Goal: Navigation & Orientation: Find specific page/section

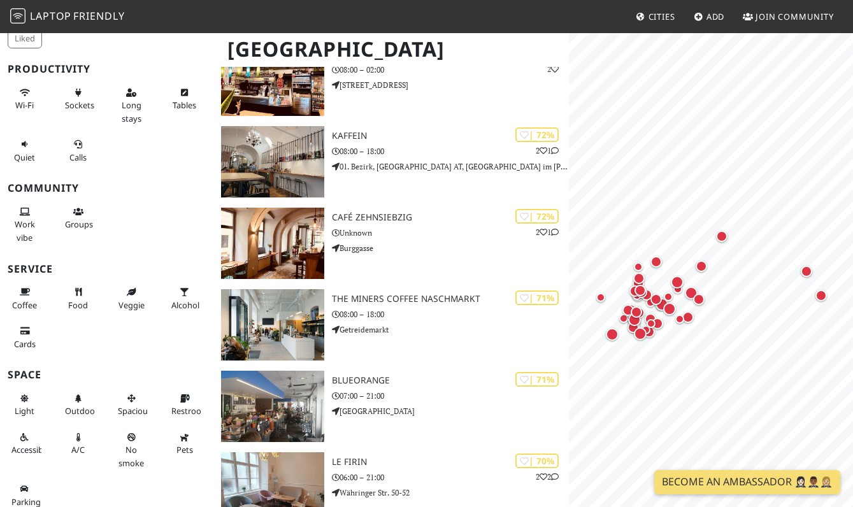
scroll to position [1524, 0]
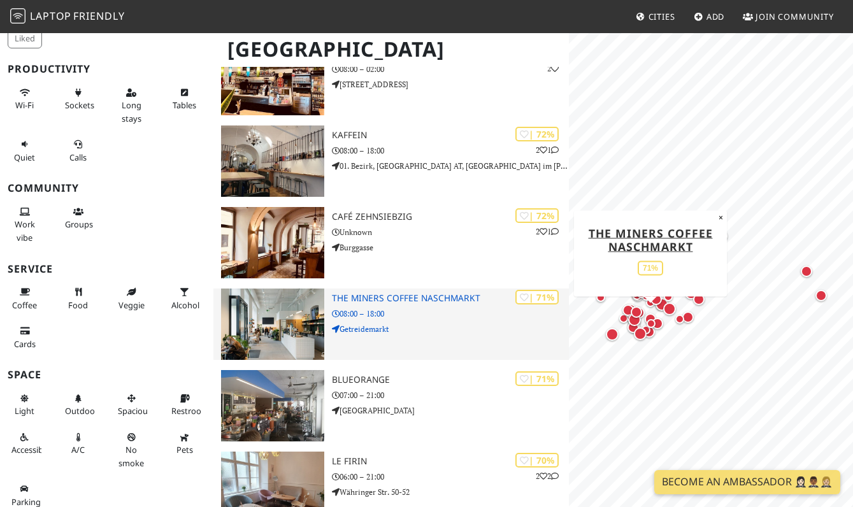
click at [289, 309] on img at bounding box center [272, 324] width 103 height 71
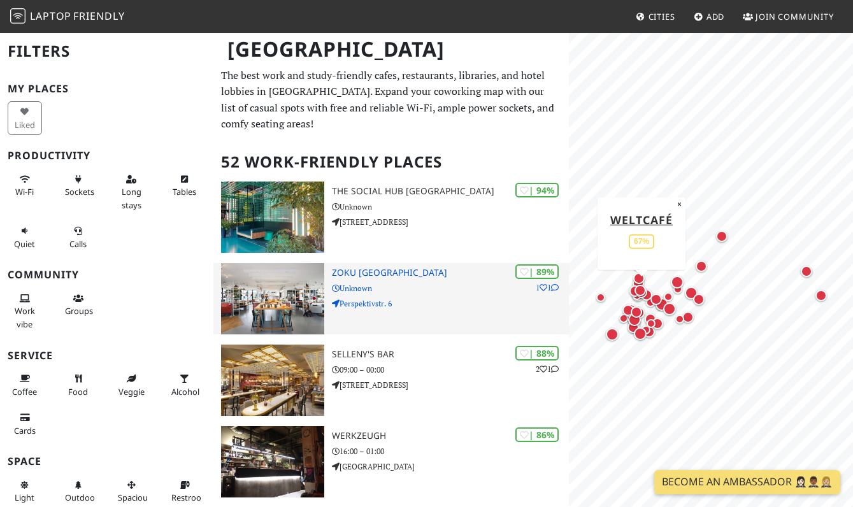
scroll to position [0, 0]
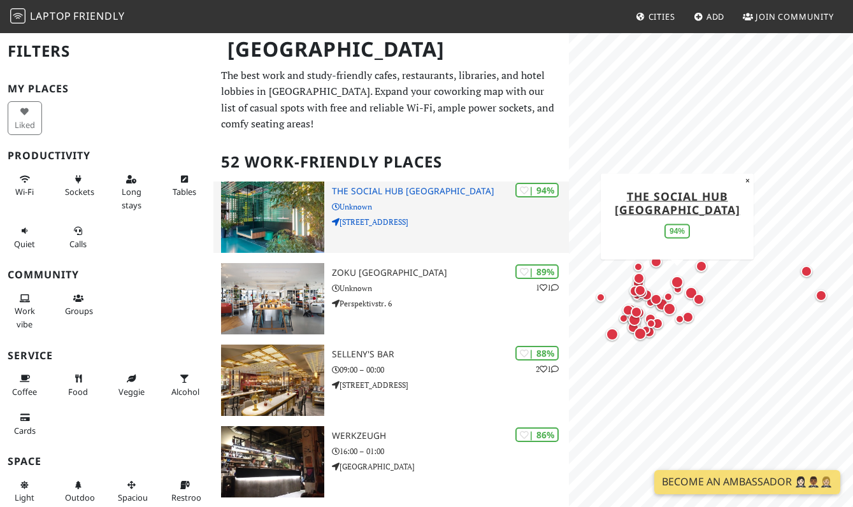
click at [356, 186] on h3 "The Social Hub [GEOGRAPHIC_DATA]" at bounding box center [450, 191] width 237 height 11
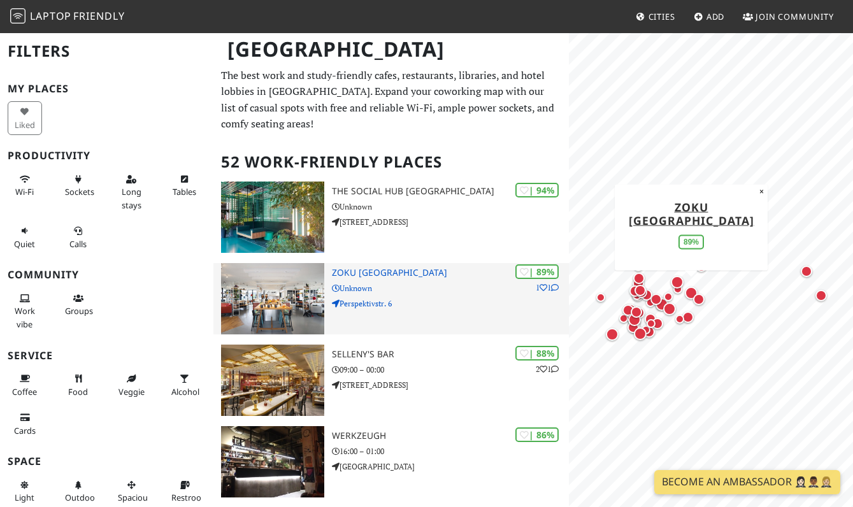
click at [277, 264] on img at bounding box center [272, 298] width 103 height 71
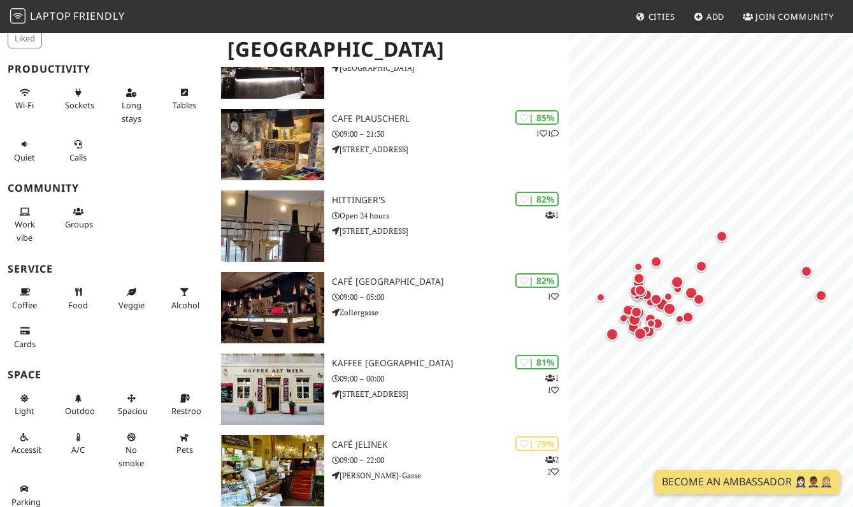
scroll to position [399, 0]
